Goal: Task Accomplishment & Management: Complete application form

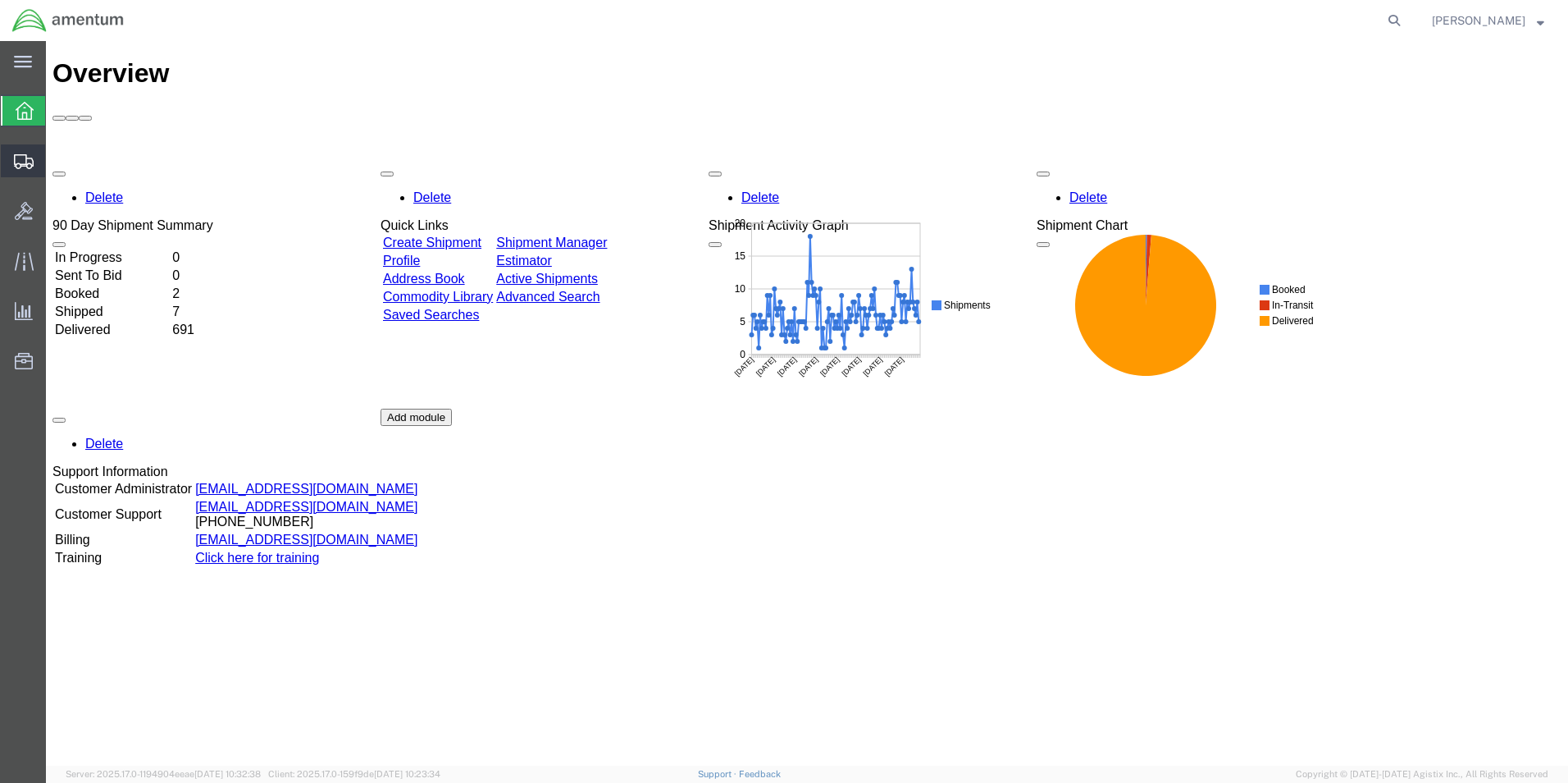
click at [0, 0] on span "Create Shipment" at bounding box center [0, 0] width 0 height 0
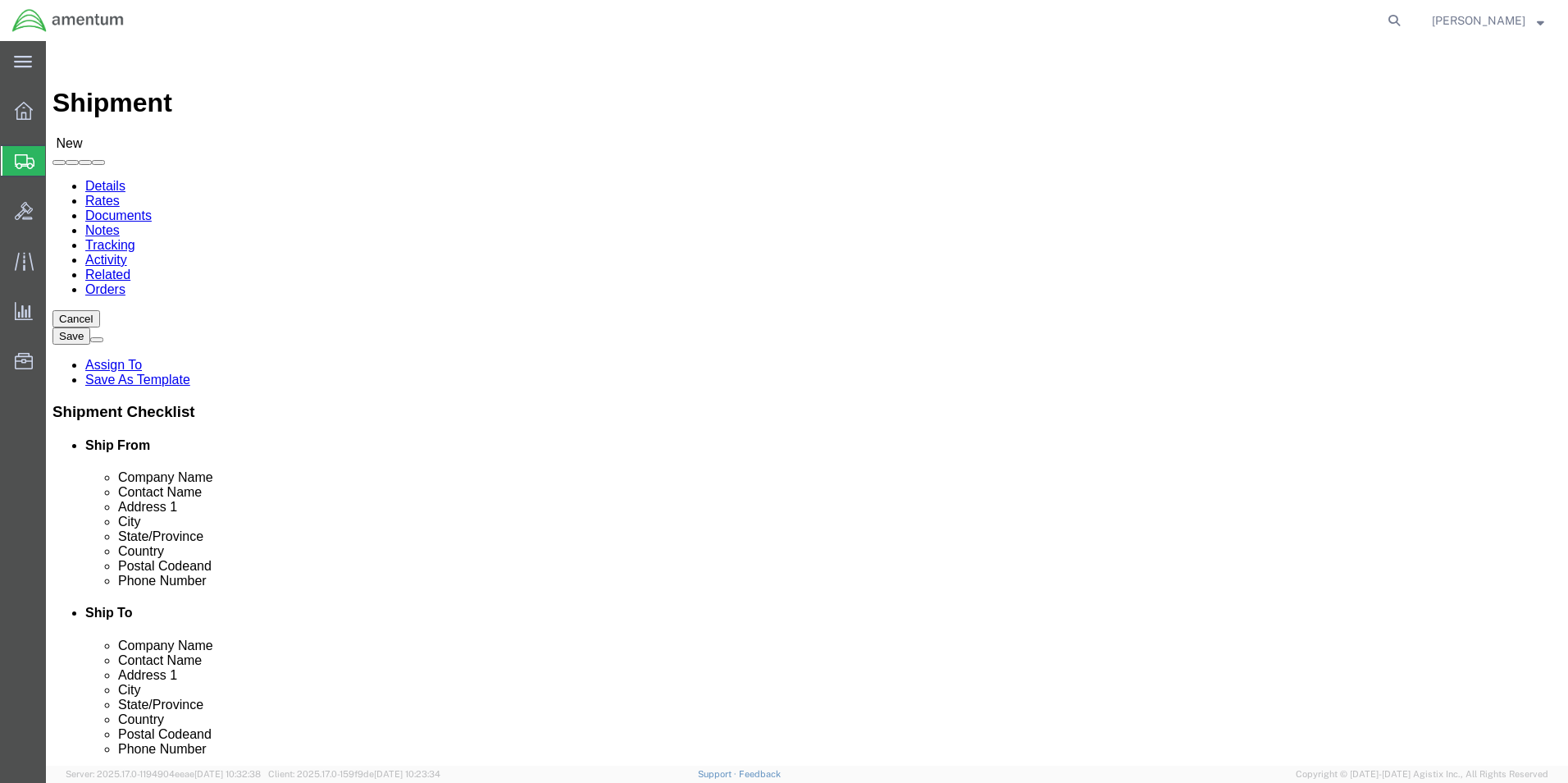
select select
select select "49931"
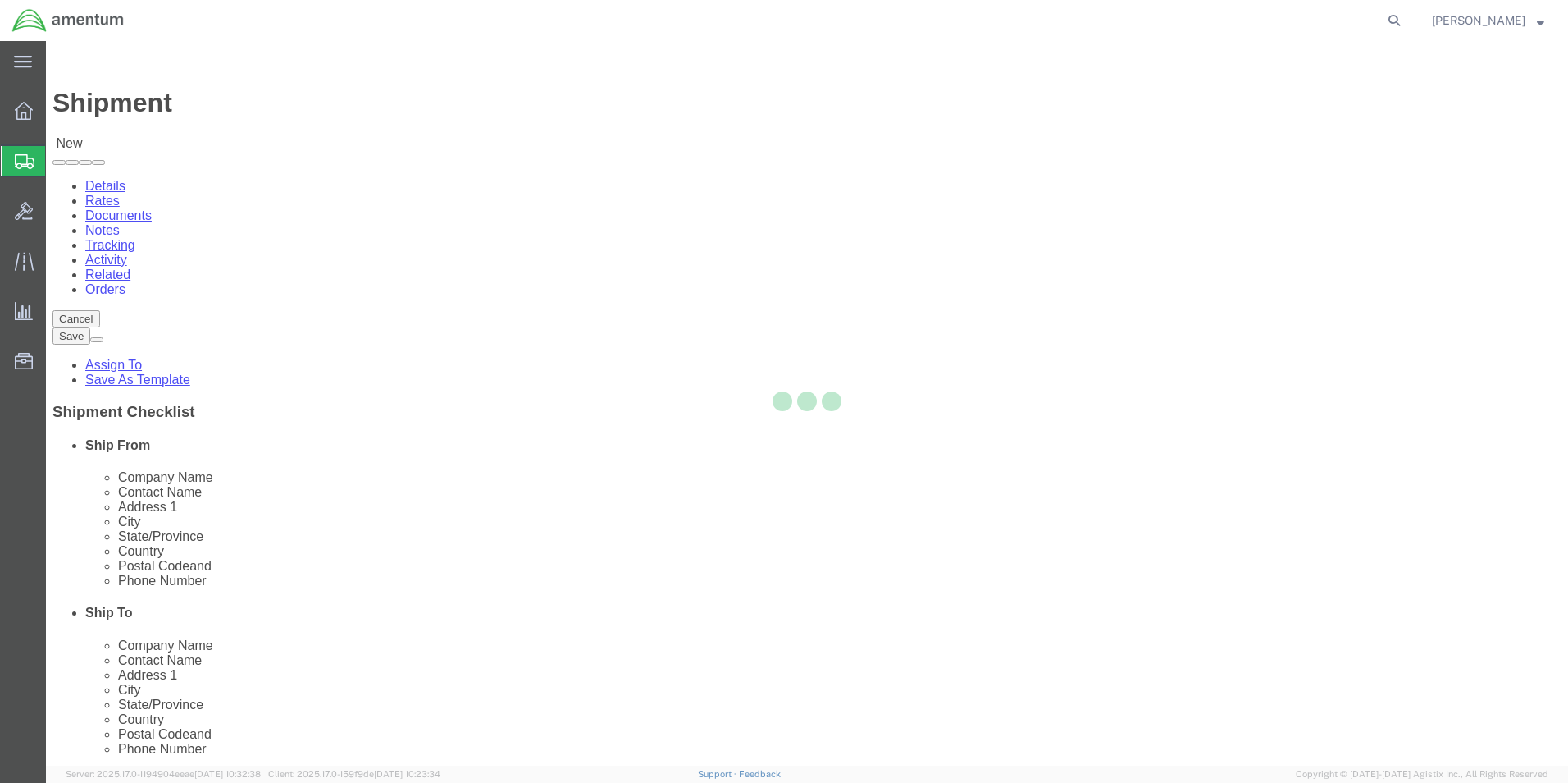
select select "FL"
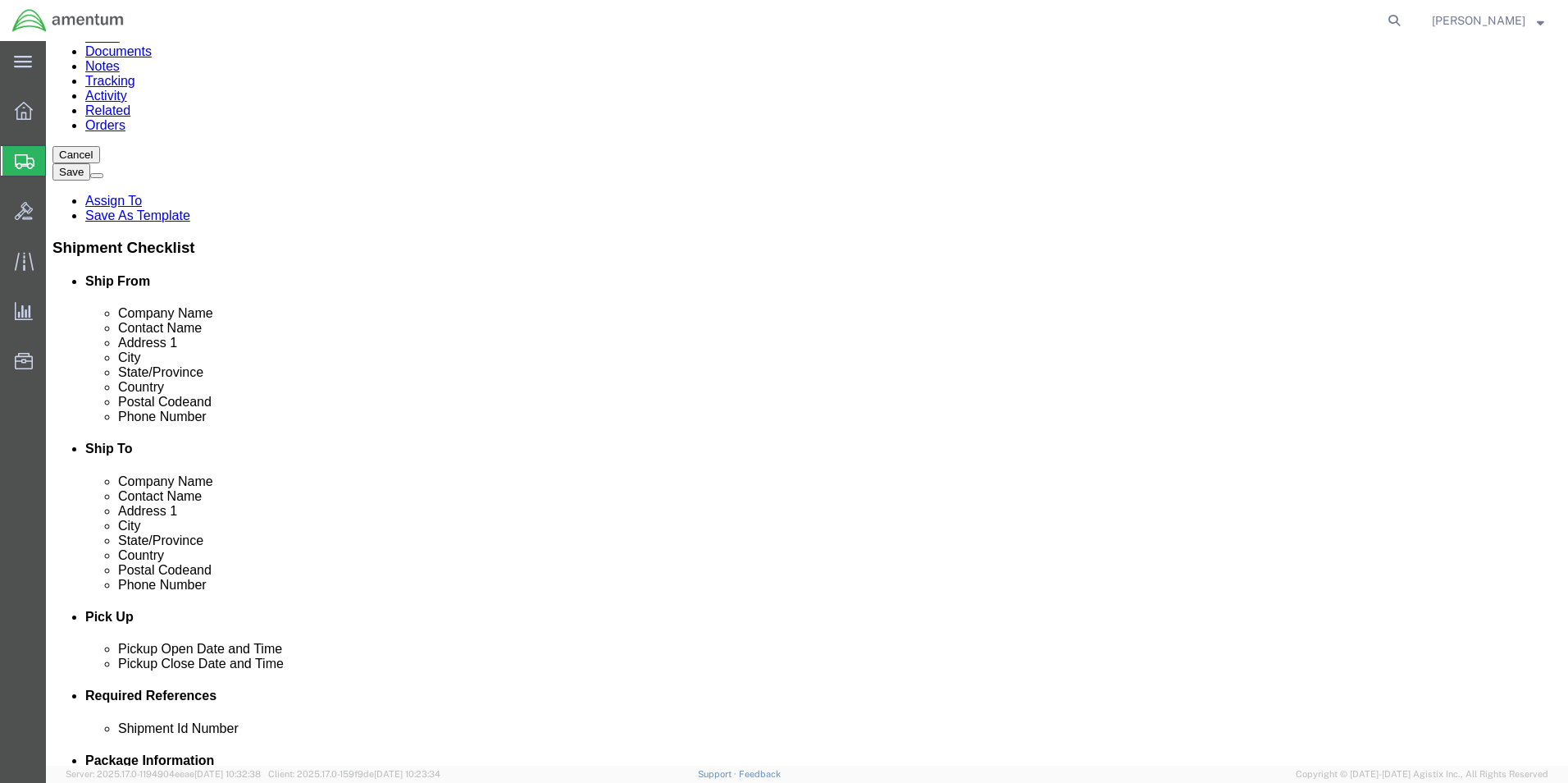
scroll to position [3446, 0]
select select "49949"
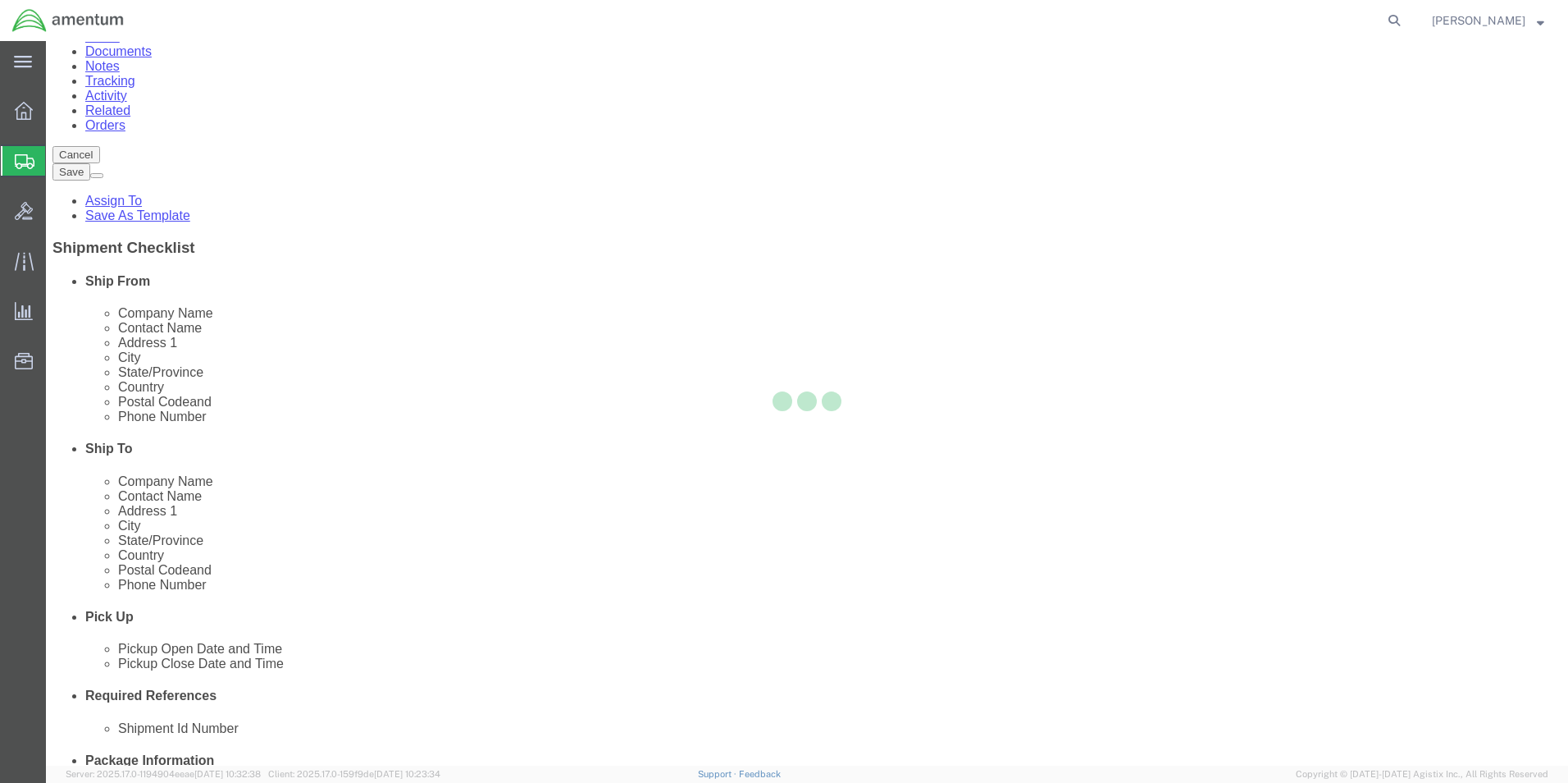
select select "AZ"
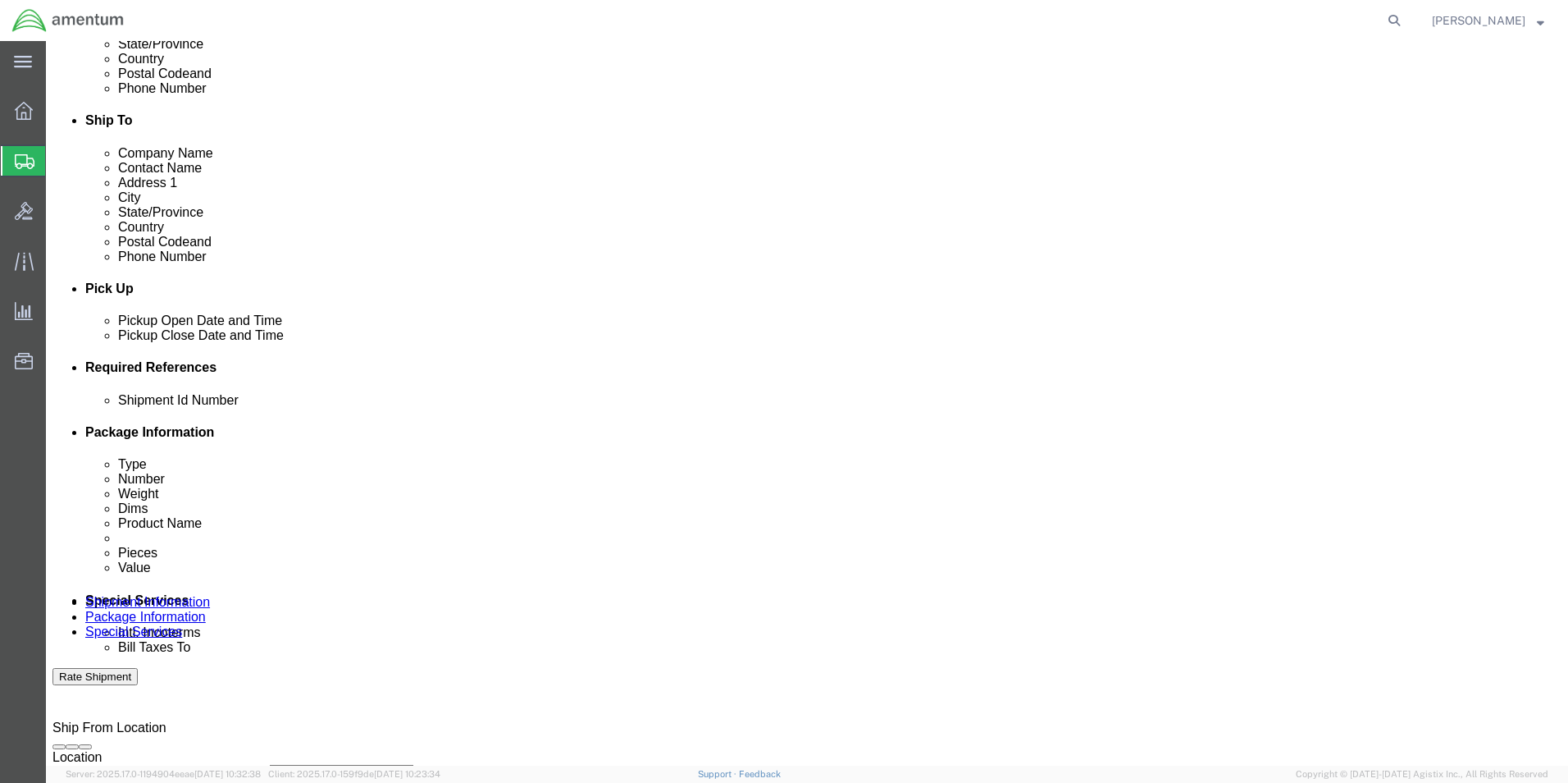
scroll to position [574, 0]
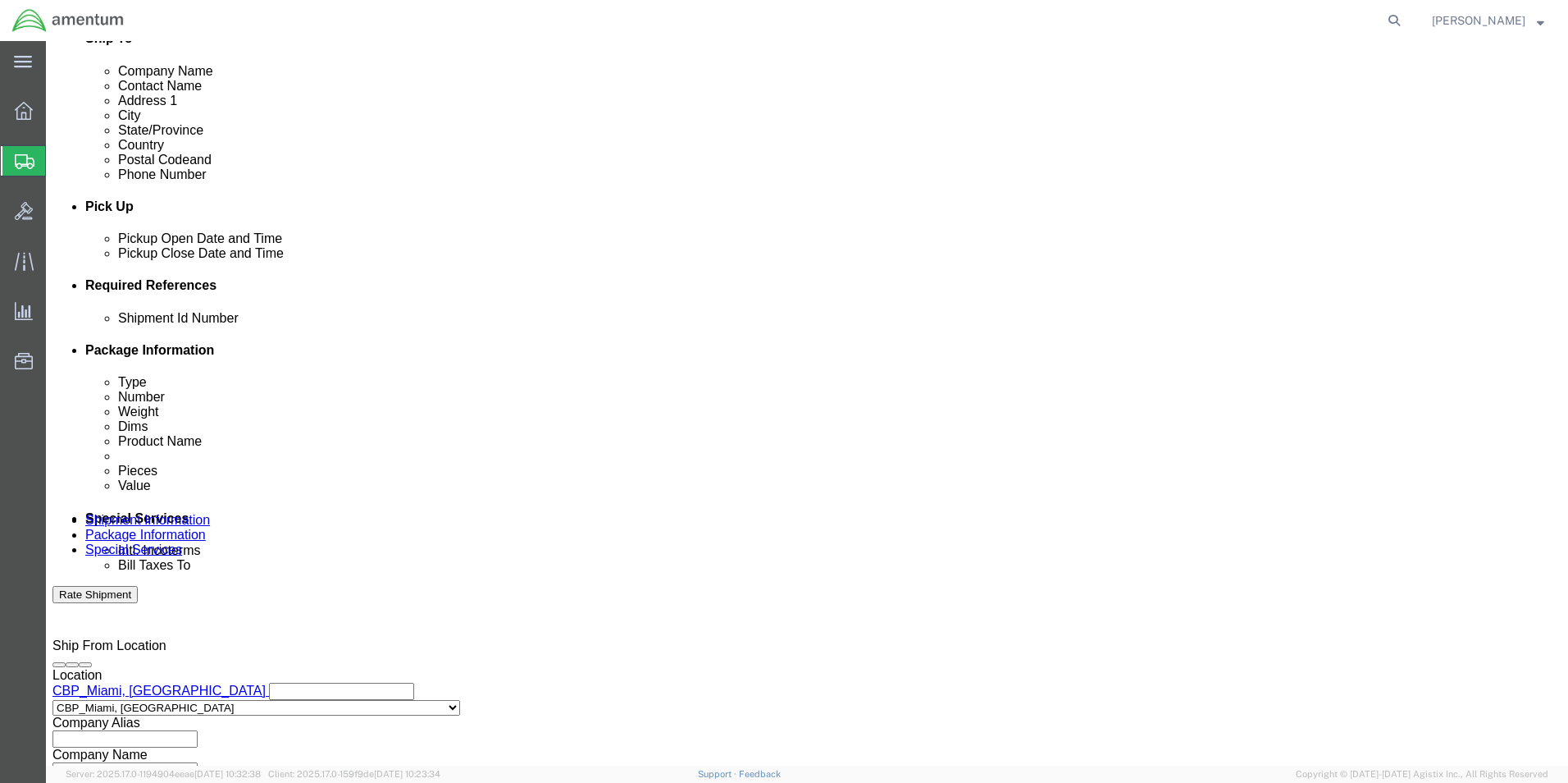
click button "Add reference"
click select "Select Account Type Activity ID Airline Appointment Number ASN Batch Request # …"
select select "DEPT"
click select "Select Account Type Activity ID Airline Appointment Number ASN Batch Request # …"
click input "text"
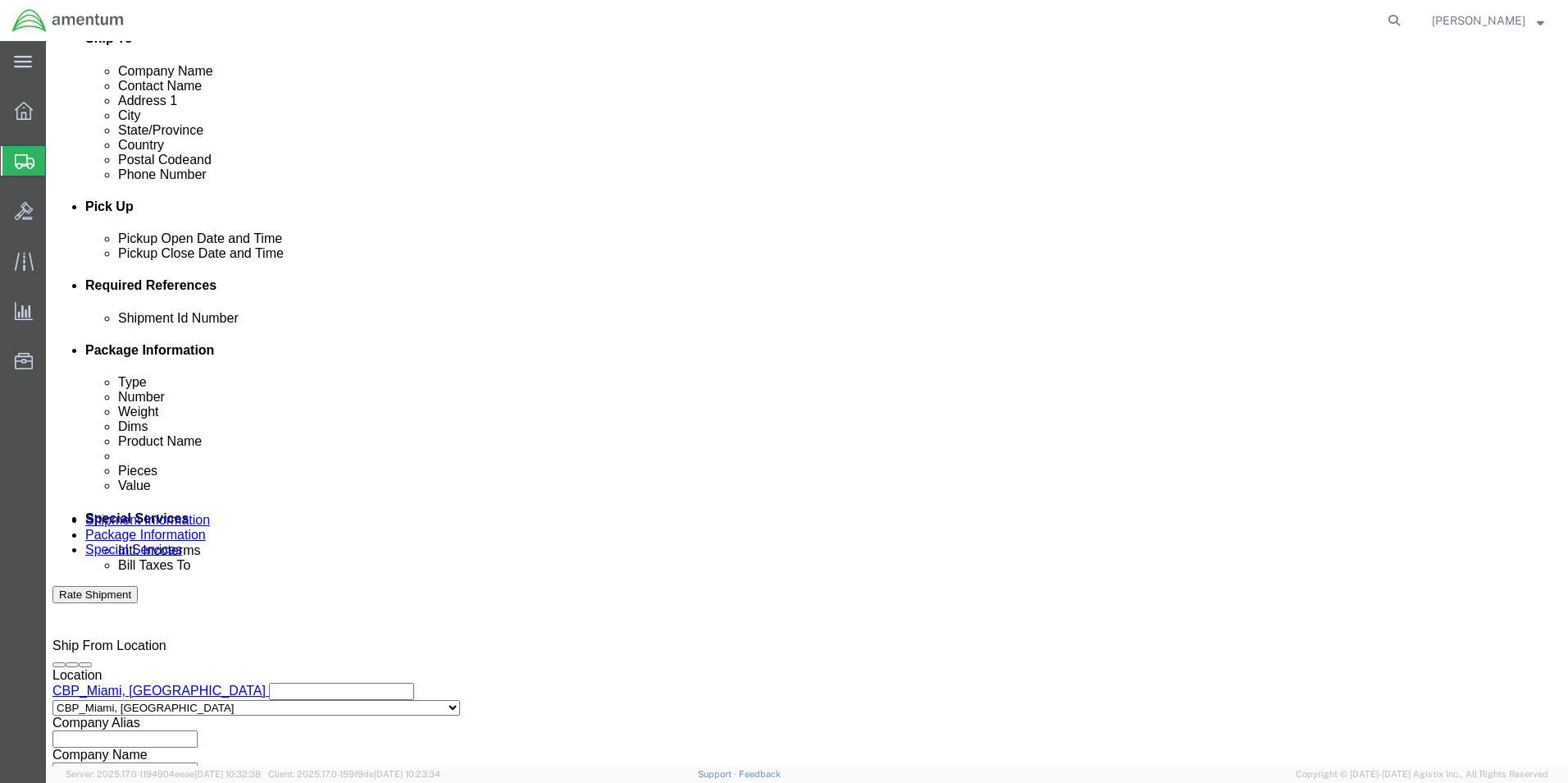
type input "CBP"
